Goal: Task Accomplishment & Management: Use online tool/utility

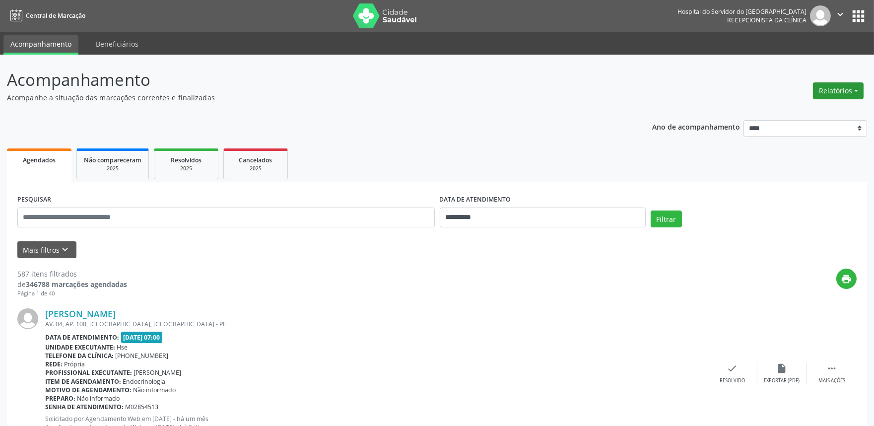
click at [819, 91] on button "Relatórios" at bounding box center [838, 90] width 51 height 17
click at [816, 106] on link "Agendamentos" at bounding box center [810, 112] width 107 height 14
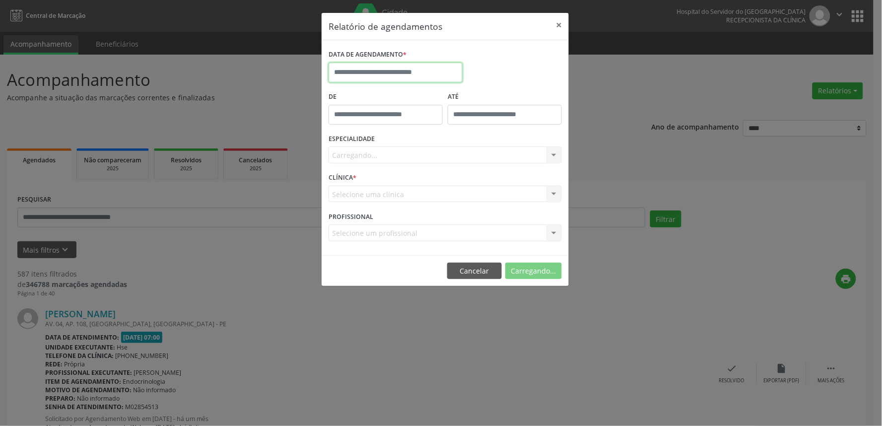
click at [381, 77] on input "text" at bounding box center [396, 73] width 134 height 20
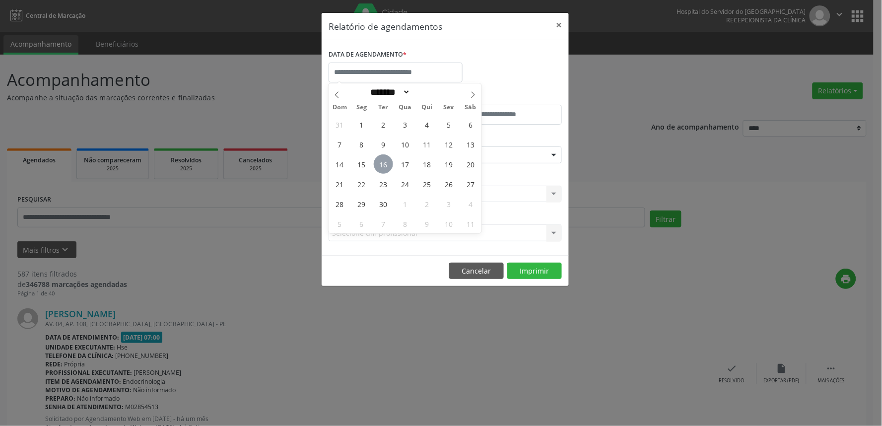
click at [385, 159] on span "16" at bounding box center [383, 163] width 19 height 19
type input "**********"
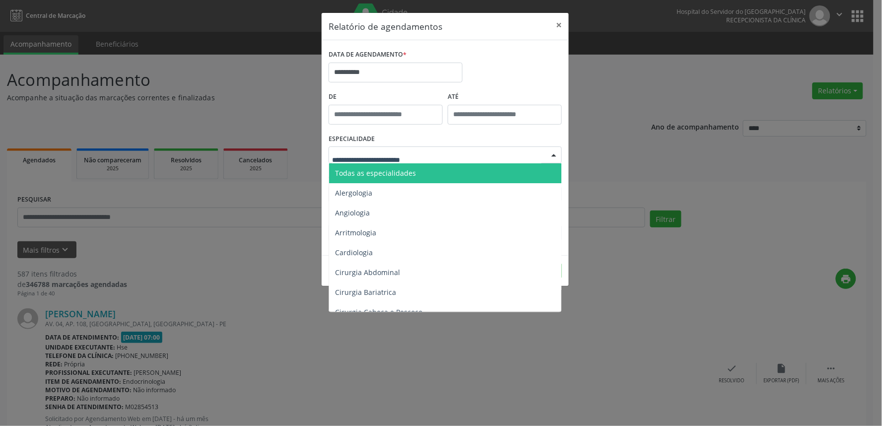
click at [391, 167] on span "Todas as especialidades" at bounding box center [446, 173] width 234 height 20
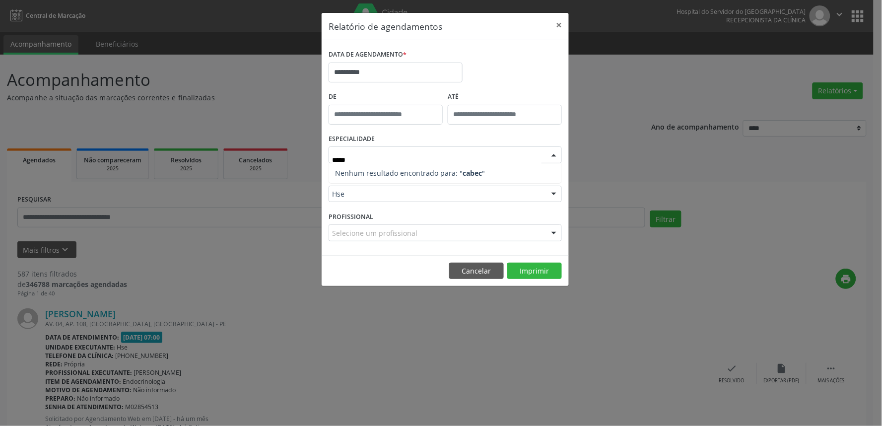
type input "****"
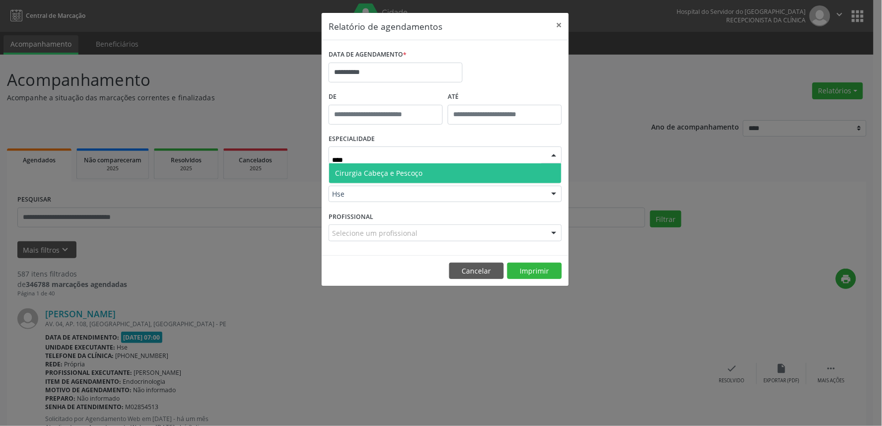
click at [384, 182] on span "Cirurgia Cabeça e Pescoço" at bounding box center [445, 173] width 232 height 20
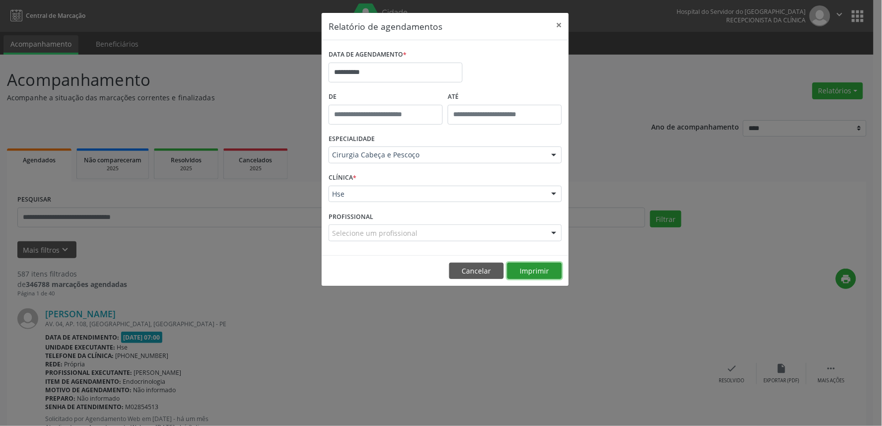
click at [548, 273] on button "Imprimir" at bounding box center [534, 271] width 55 height 17
drag, startPoint x: 487, startPoint y: 271, endPoint x: 507, endPoint y: 293, distance: 29.1
click at [499, 282] on footer "Cancelar Imprimir" at bounding box center [445, 270] width 247 height 31
click at [483, 264] on button "Cancelar" at bounding box center [476, 271] width 55 height 17
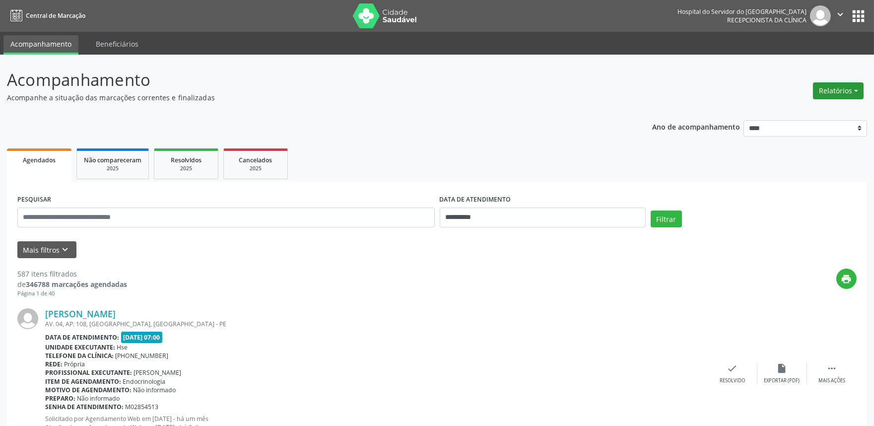
click at [835, 90] on button "Relatórios" at bounding box center [838, 90] width 51 height 17
click at [819, 112] on link "Agendamentos" at bounding box center [810, 112] width 107 height 14
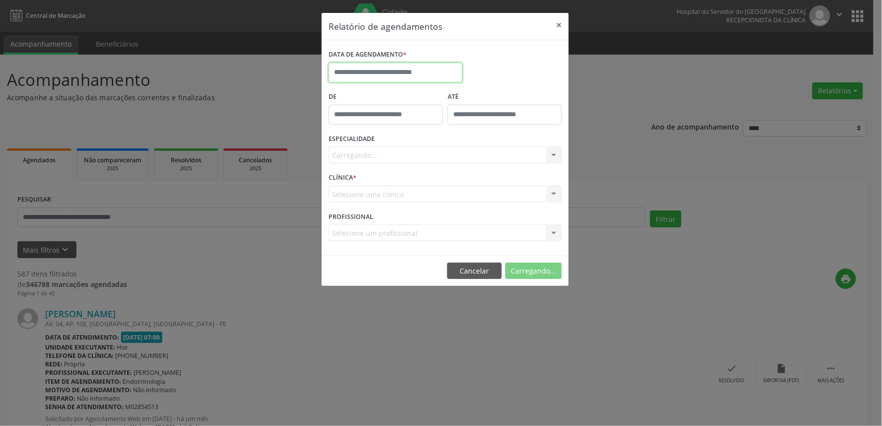
click at [428, 71] on input "text" at bounding box center [396, 73] width 134 height 20
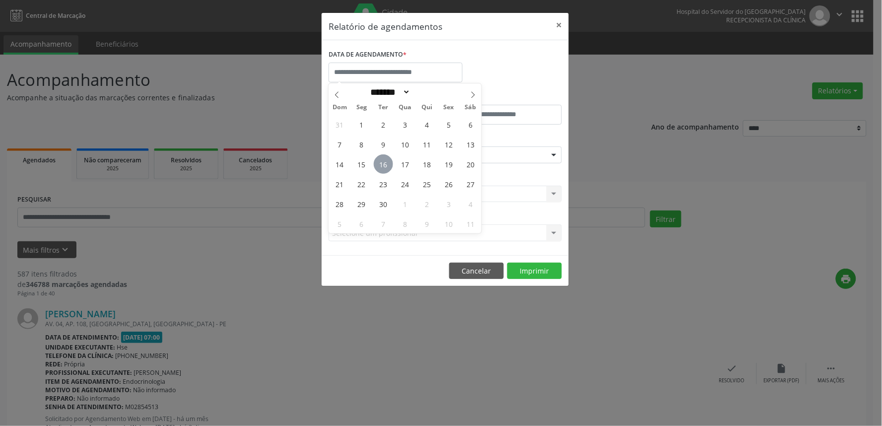
click at [389, 162] on span "16" at bounding box center [383, 163] width 19 height 19
type input "**********"
click at [389, 162] on span "16" at bounding box center [383, 163] width 19 height 19
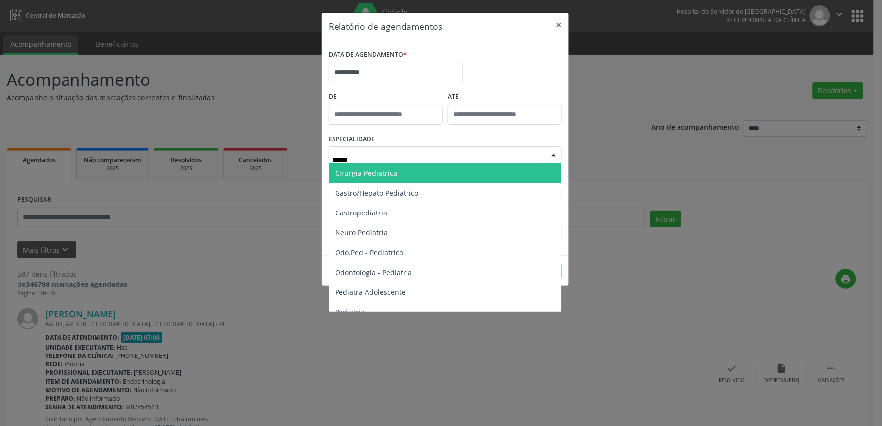
type input "*******"
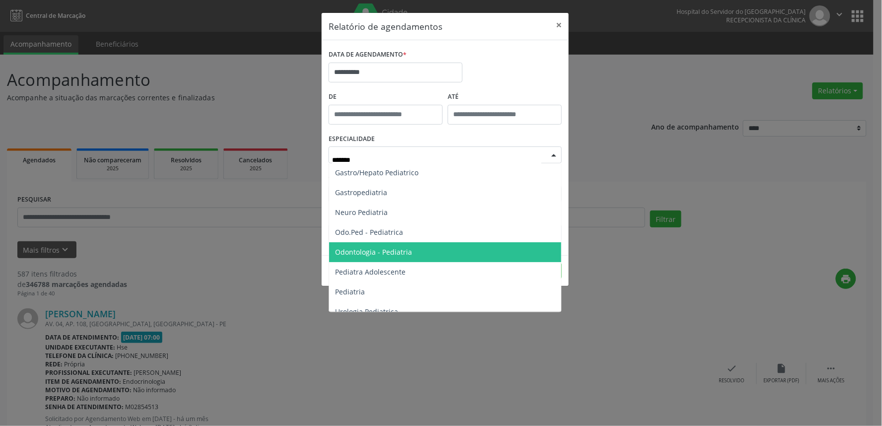
scroll to position [30, 0]
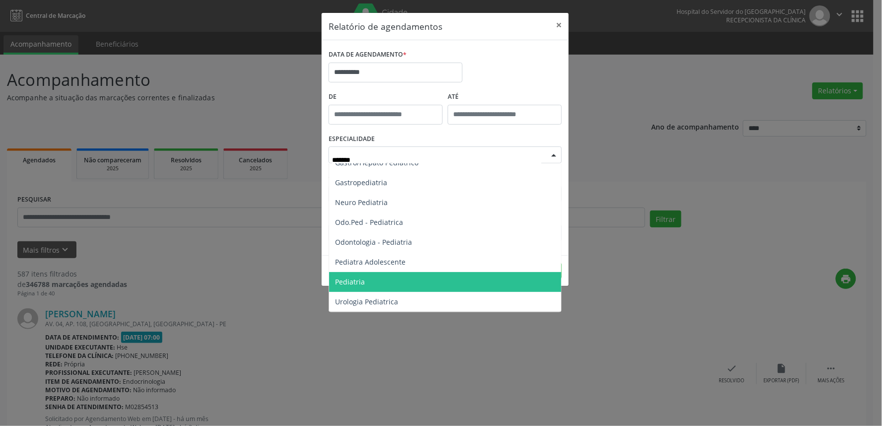
click at [402, 279] on span "Pediatria" at bounding box center [445, 282] width 232 height 20
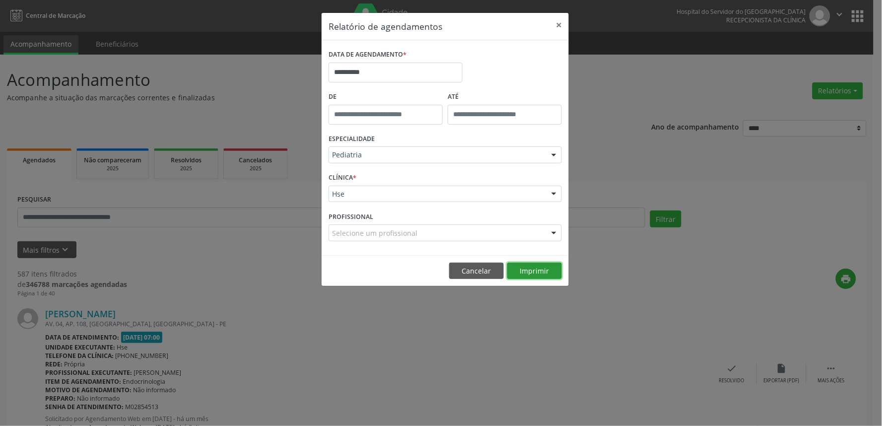
click at [541, 271] on button "Imprimir" at bounding box center [534, 271] width 55 height 17
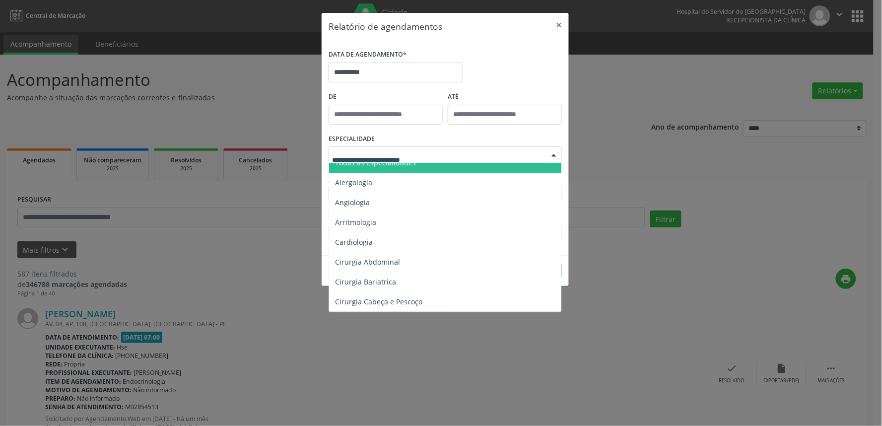
scroll to position [0, 0]
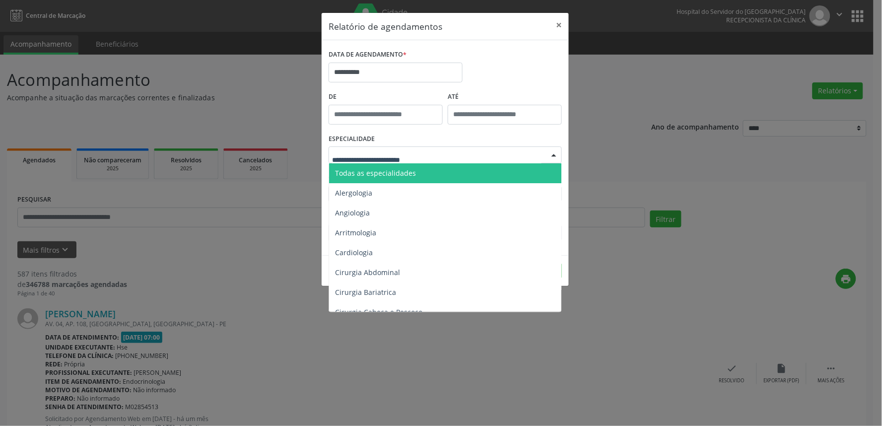
click at [396, 170] on span "Todas as especialidades" at bounding box center [375, 172] width 81 height 9
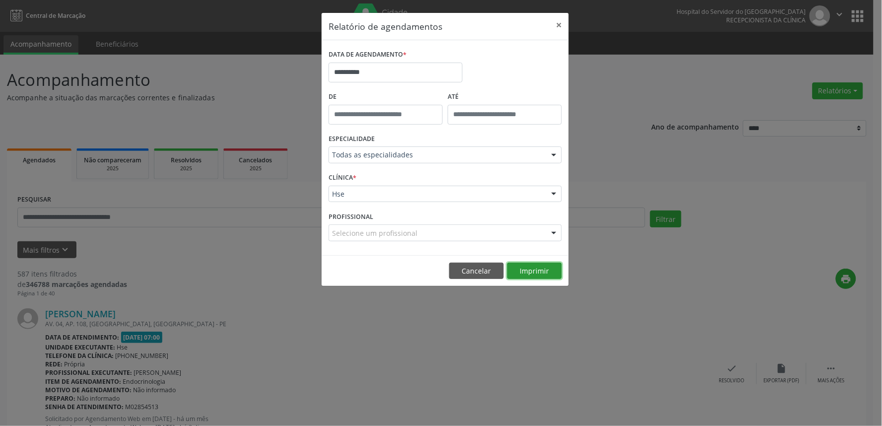
click at [546, 270] on button "Imprimir" at bounding box center [534, 271] width 55 height 17
click at [397, 75] on input "**********" at bounding box center [396, 73] width 134 height 20
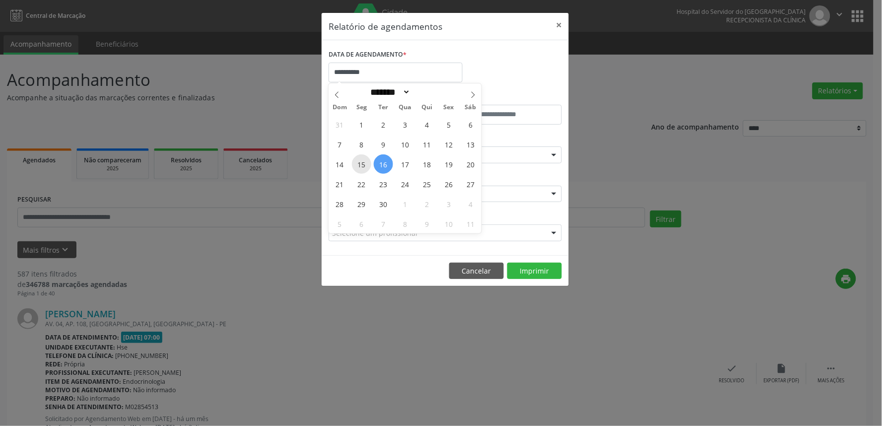
click at [358, 160] on span "15" at bounding box center [361, 163] width 19 height 19
type input "**********"
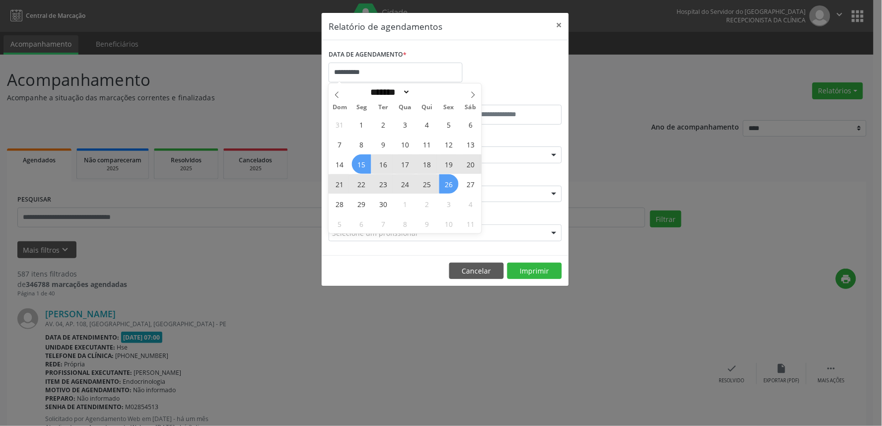
click at [451, 166] on span "19" at bounding box center [448, 163] width 19 height 19
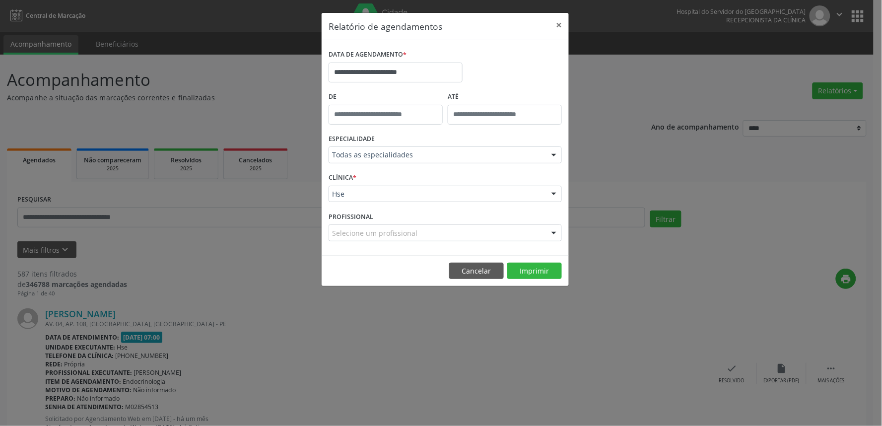
click at [439, 231] on div "Selecione um profissional" at bounding box center [445, 232] width 233 height 17
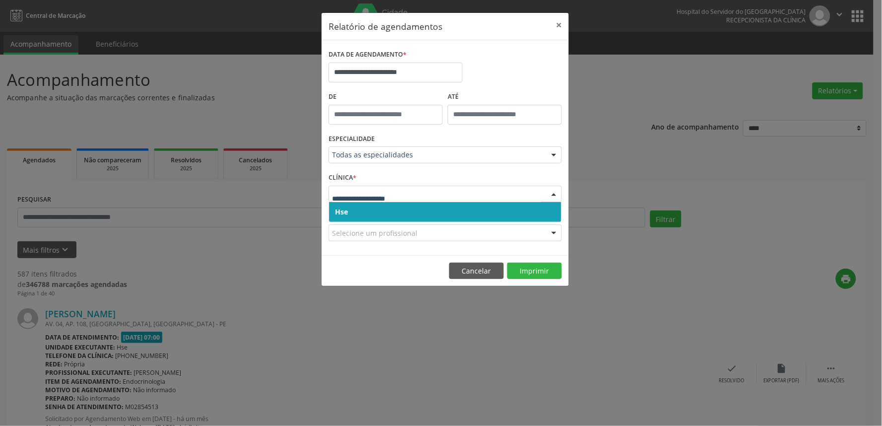
click at [425, 213] on span "Hse" at bounding box center [445, 212] width 232 height 20
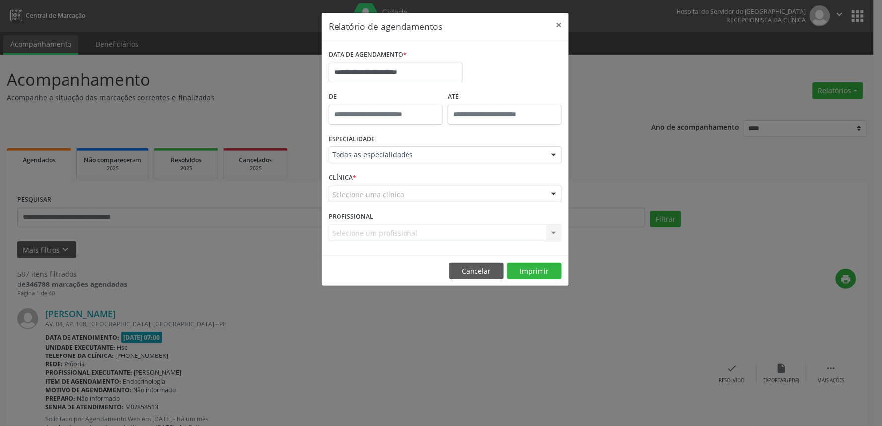
click at [423, 199] on div "Selecione uma clínica" at bounding box center [445, 194] width 233 height 17
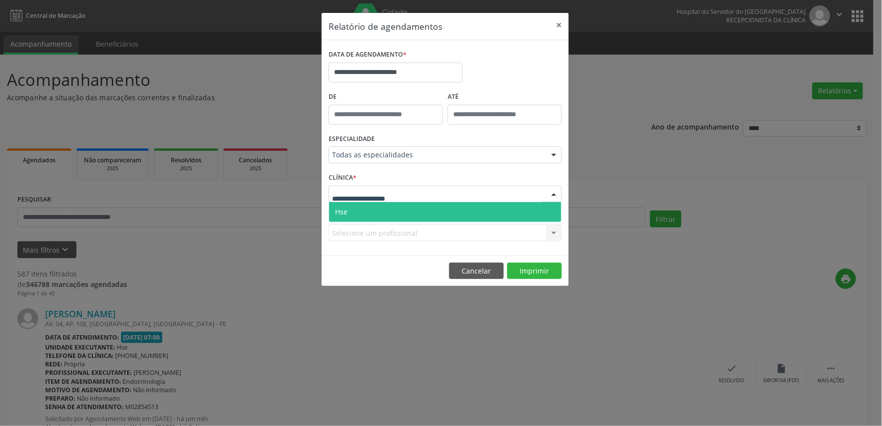
click at [419, 215] on span "Hse" at bounding box center [445, 212] width 232 height 20
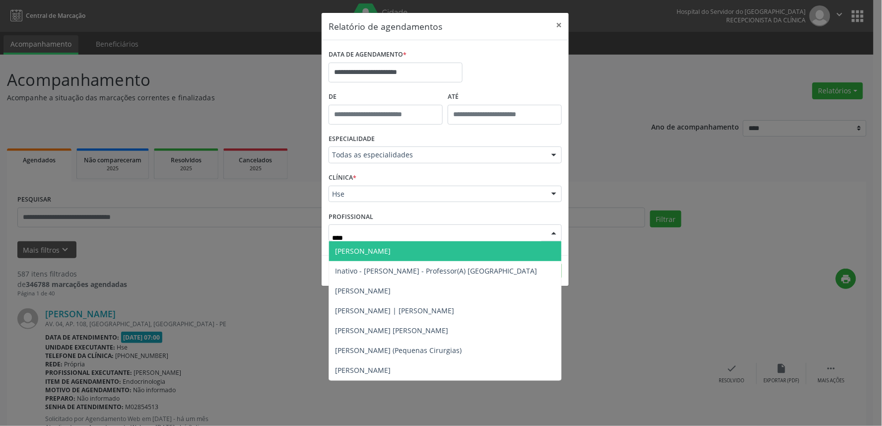
type input "****"
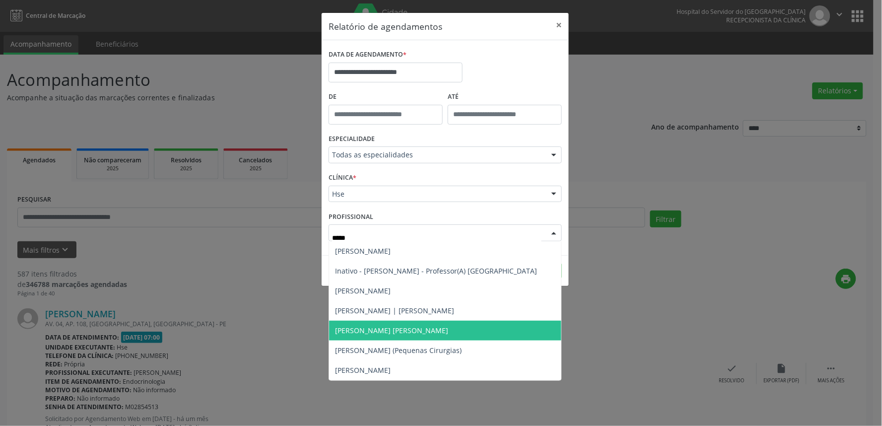
click at [430, 329] on span "[PERSON_NAME] [PERSON_NAME]" at bounding box center [445, 331] width 232 height 20
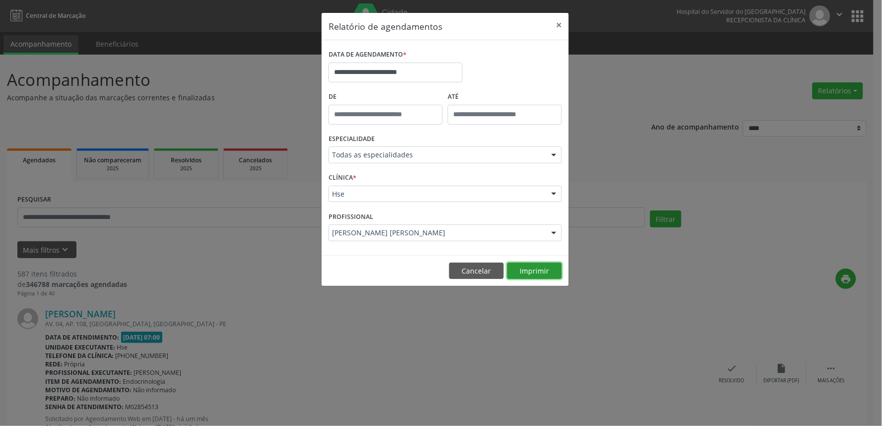
click at [522, 266] on button "Imprimir" at bounding box center [534, 271] width 55 height 17
